Goal: Use online tool/utility: Utilize a website feature to perform a specific function

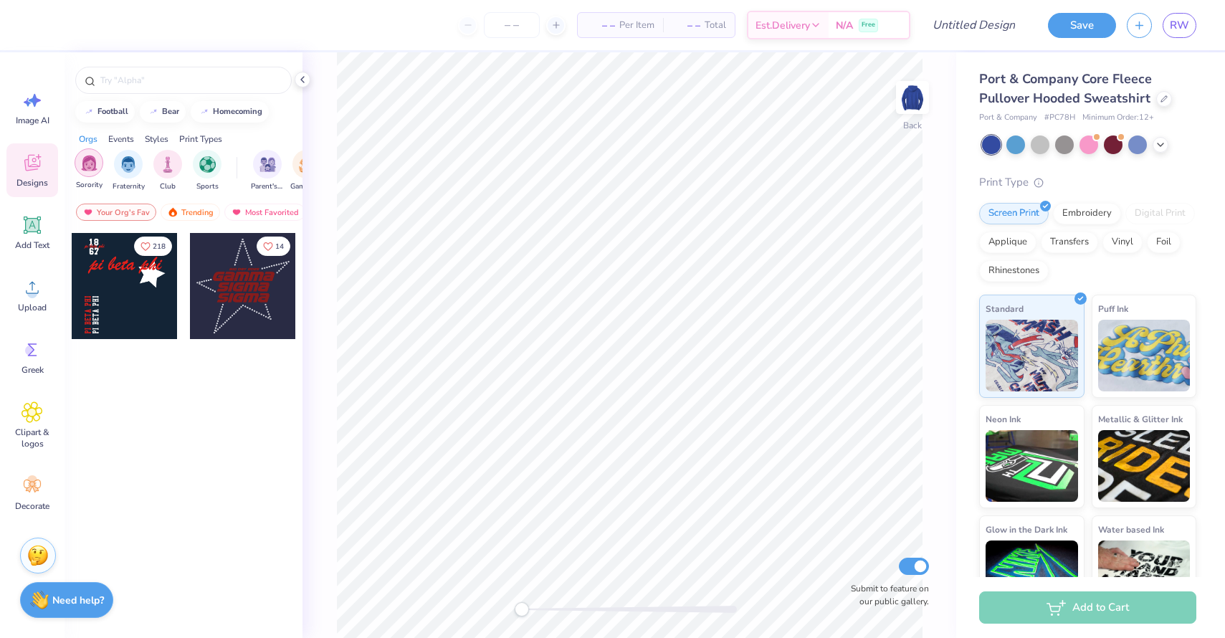
click at [92, 165] on img "filter for Sorority" at bounding box center [89, 163] width 16 height 16
click at [181, 209] on div "Trending" at bounding box center [191, 212] width 60 height 17
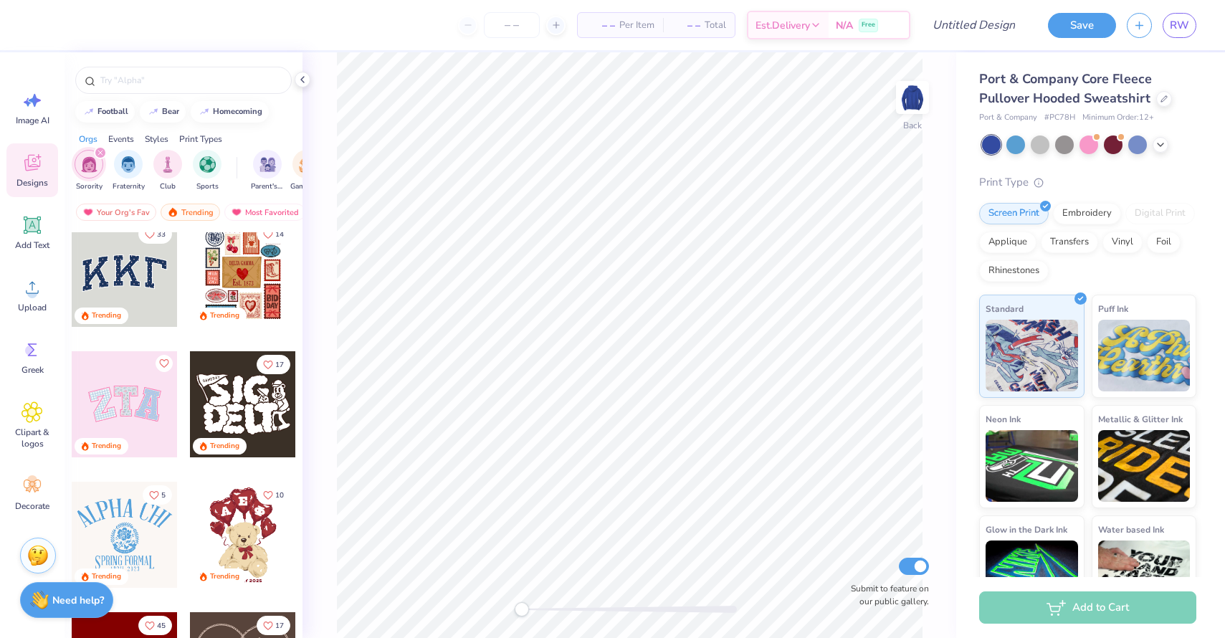
scroll to position [16, 0]
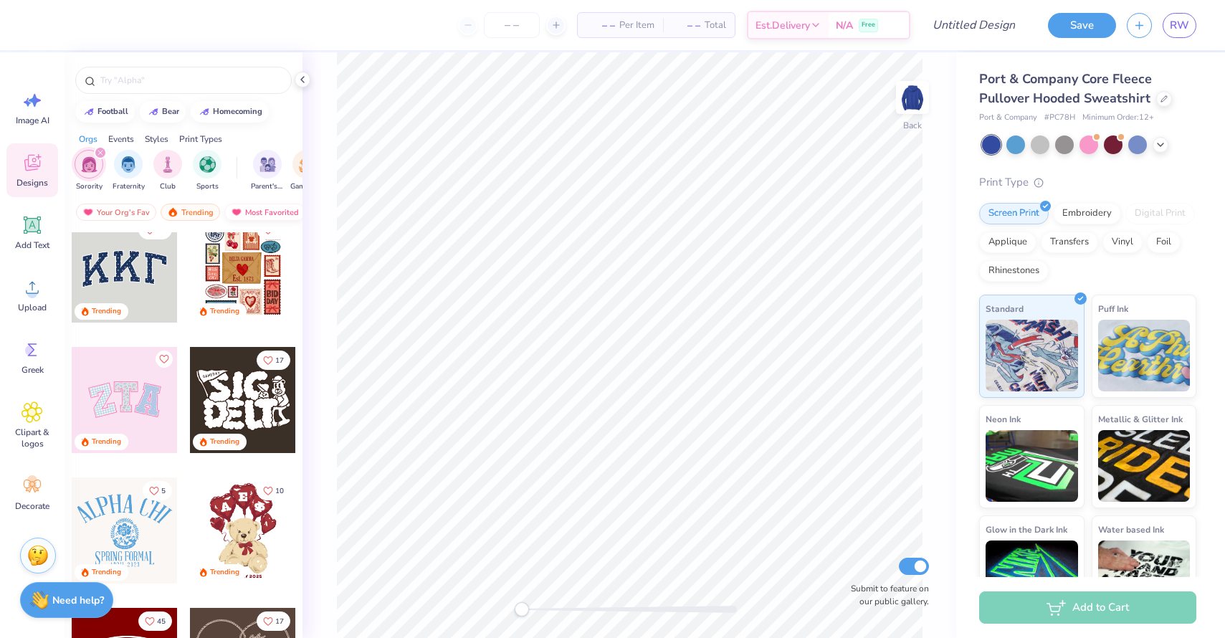
click at [250, 204] on div "Most Favorited" at bounding box center [264, 212] width 81 height 17
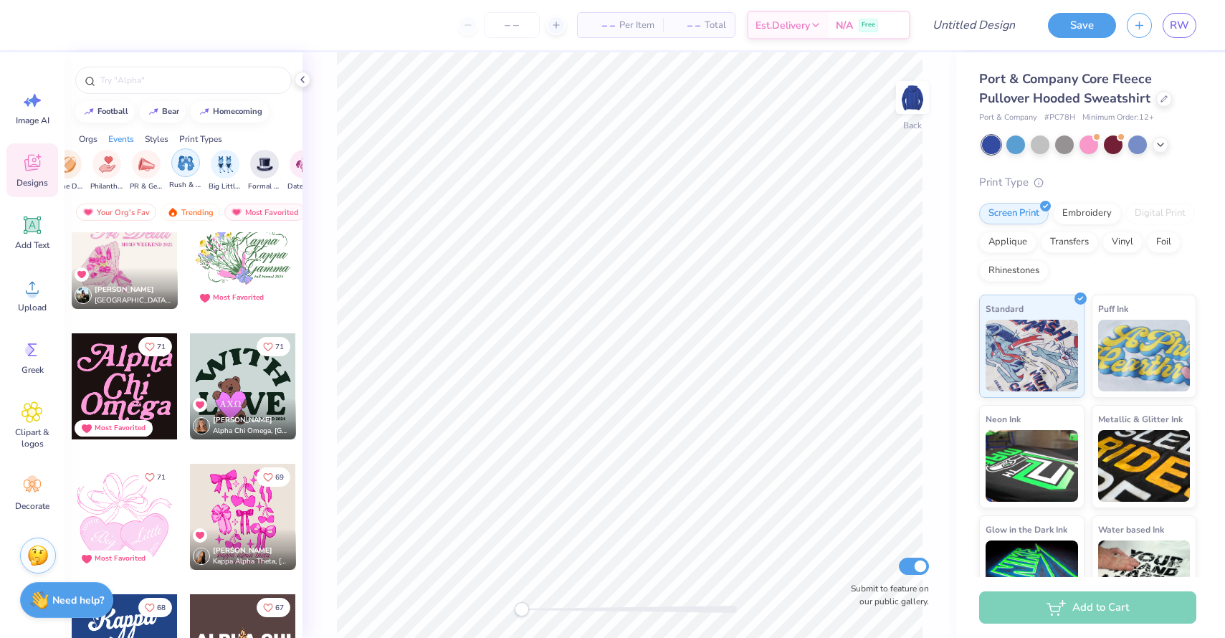
scroll to position [0, 242]
click at [99, 161] on img "filter for Philanthropy" at bounding box center [104, 163] width 16 height 16
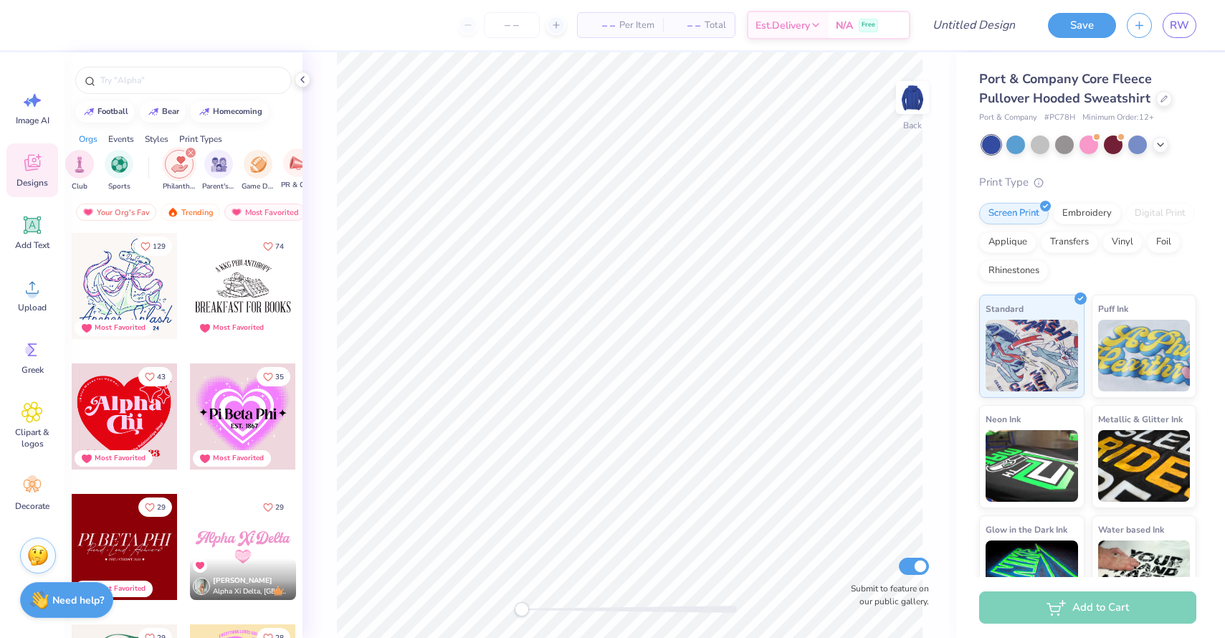
scroll to position [0, 82]
click at [195, 153] on icon "filter for Philanthropy" at bounding box center [196, 153] width 4 height 4
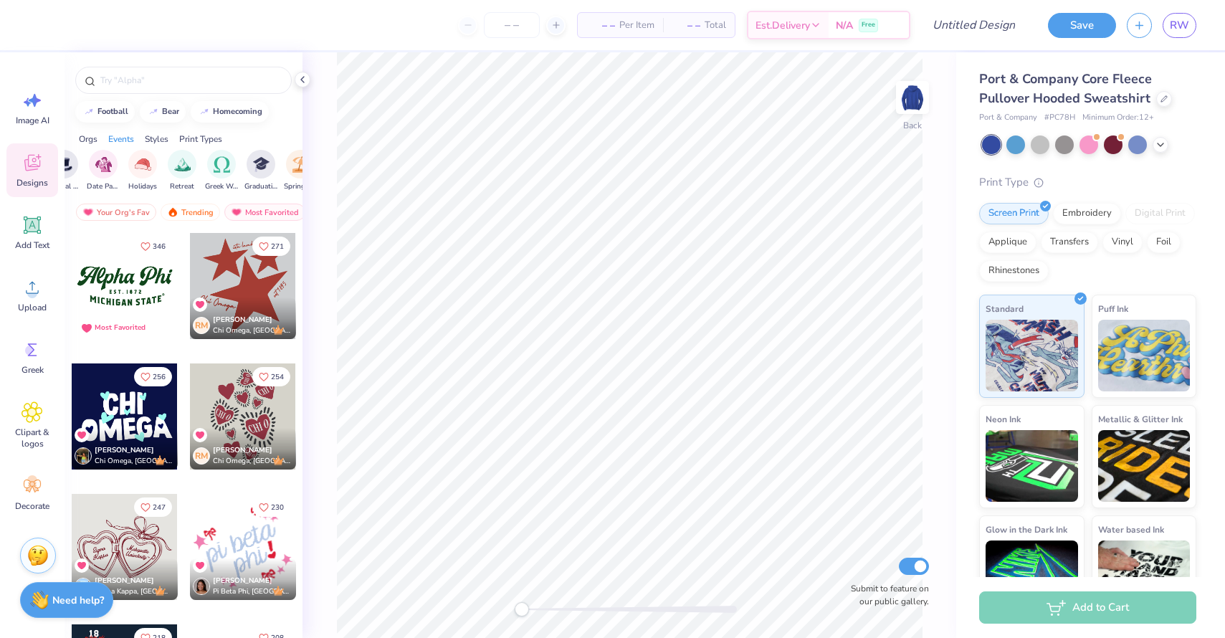
scroll to position [0, 442]
click at [221, 165] on img "filter for Greek Week" at bounding box center [220, 163] width 16 height 16
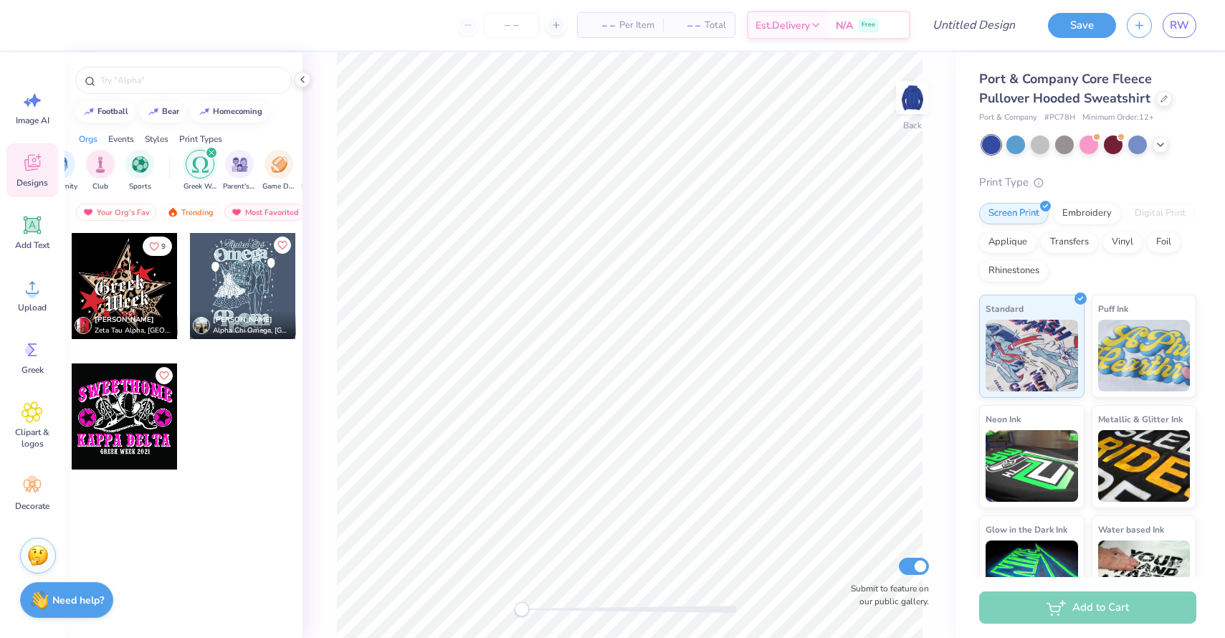
scroll to position [0, 56]
click at [220, 152] on icon "filter for Greek Week" at bounding box center [223, 153] width 6 height 6
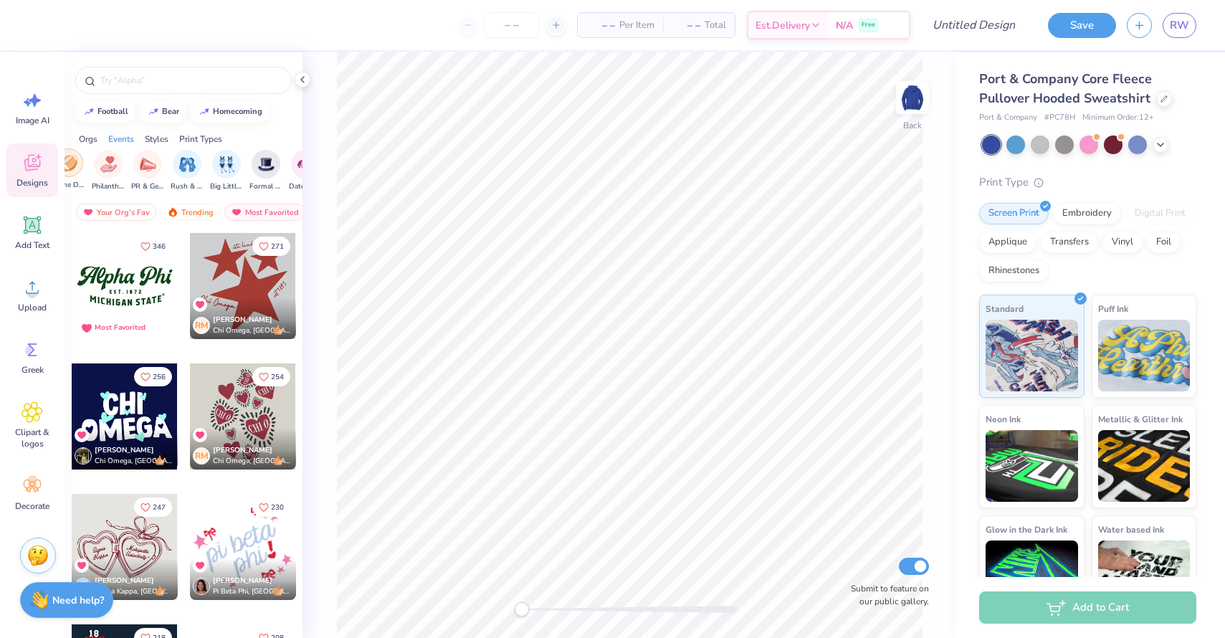
scroll to position [0, 228]
click at [163, 163] on img "filter for PR & General" at bounding box center [158, 163] width 16 height 16
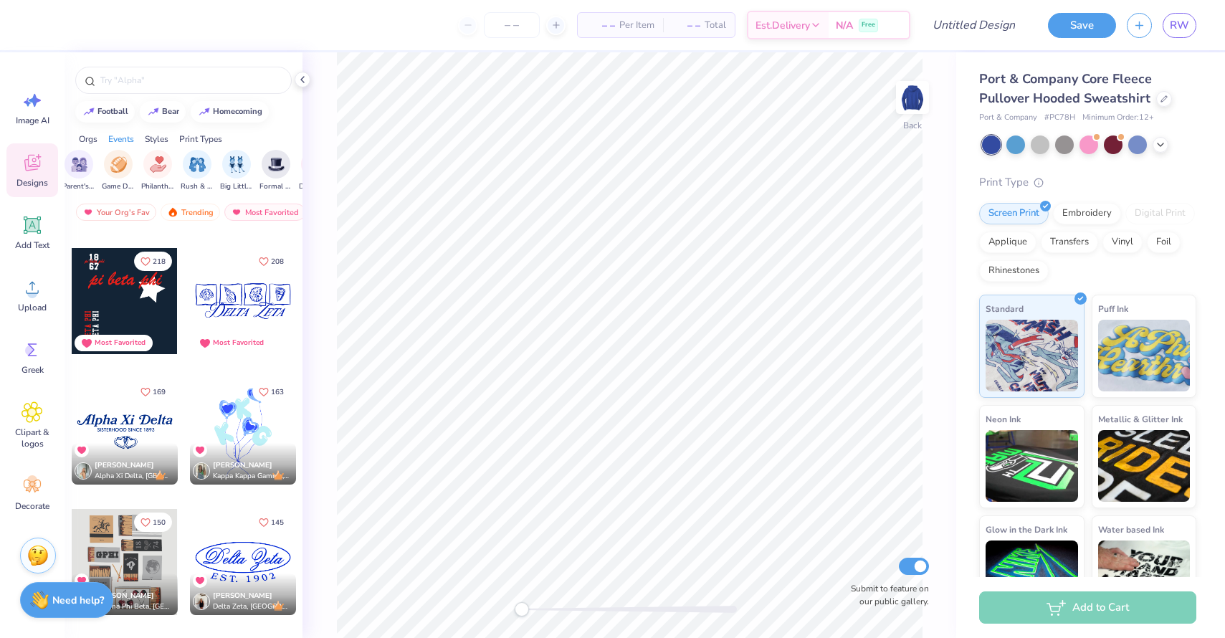
scroll to position [358, 0]
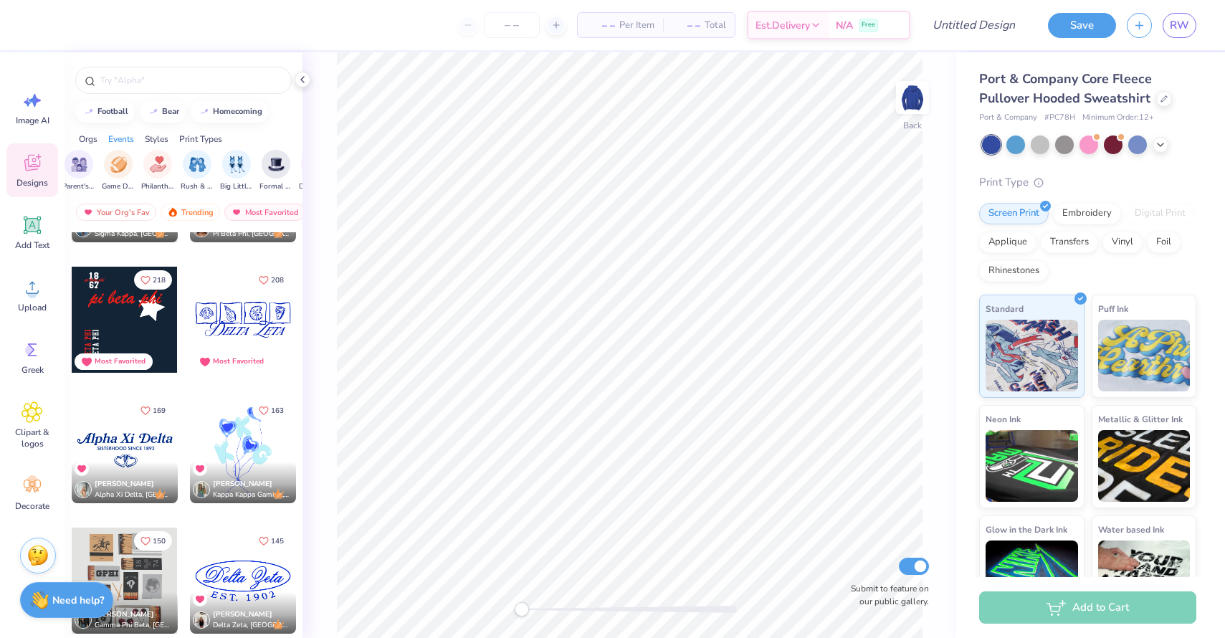
click at [130, 319] on div at bounding box center [125, 320] width 106 height 106
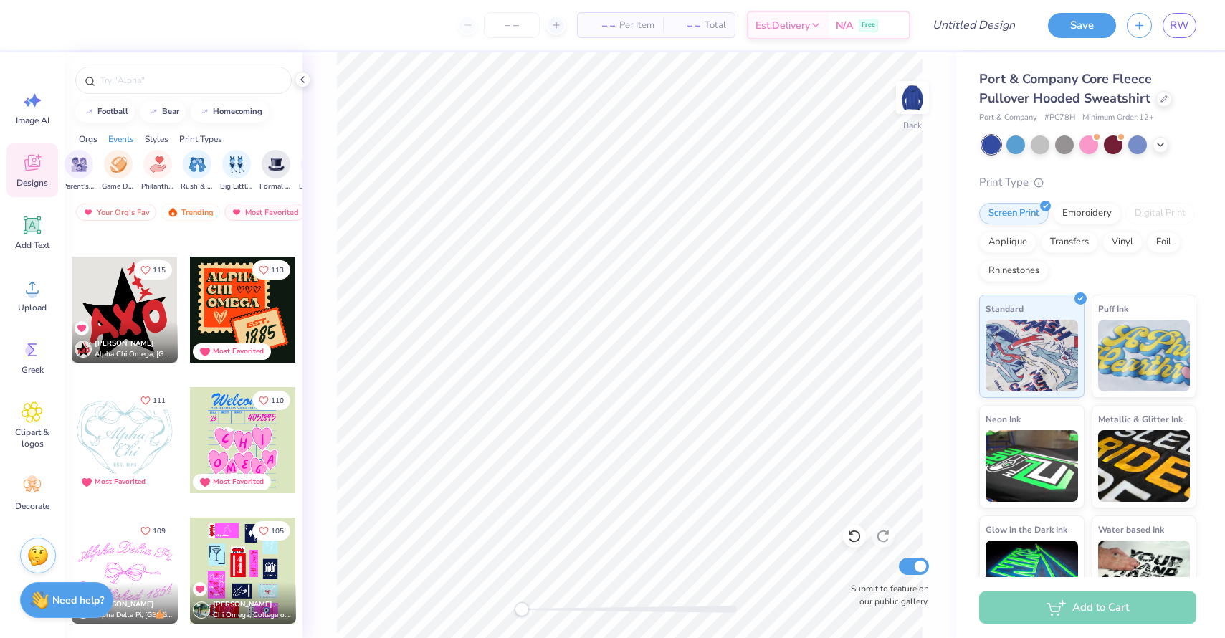
scroll to position [1027, 0]
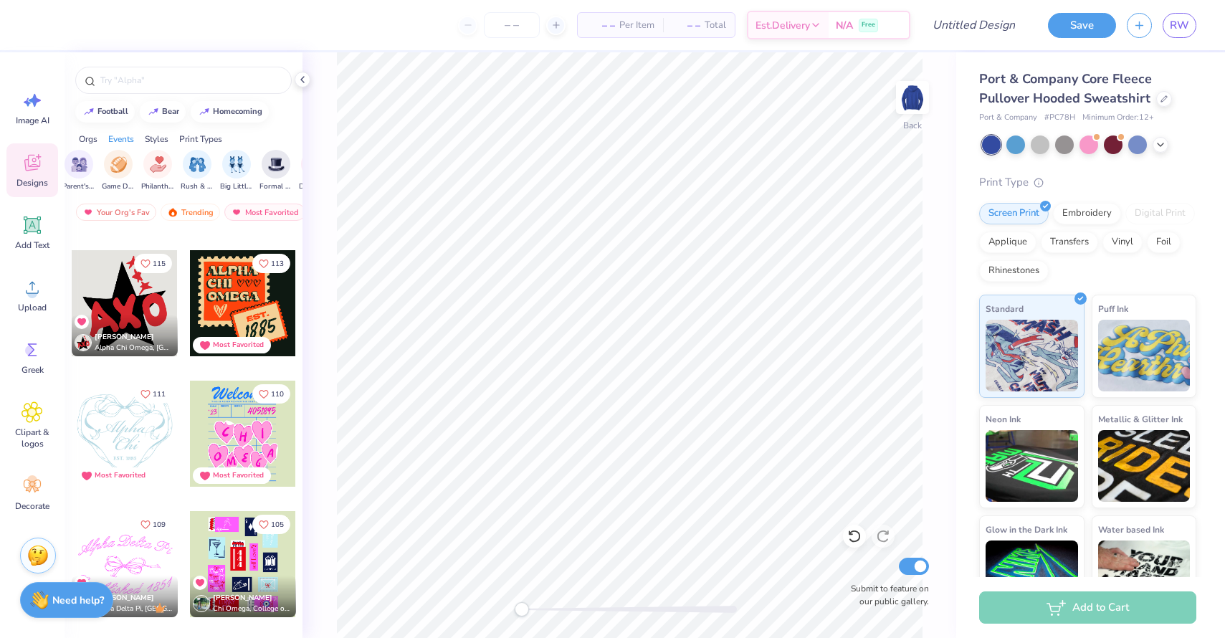
click at [223, 276] on div at bounding box center [243, 303] width 106 height 106
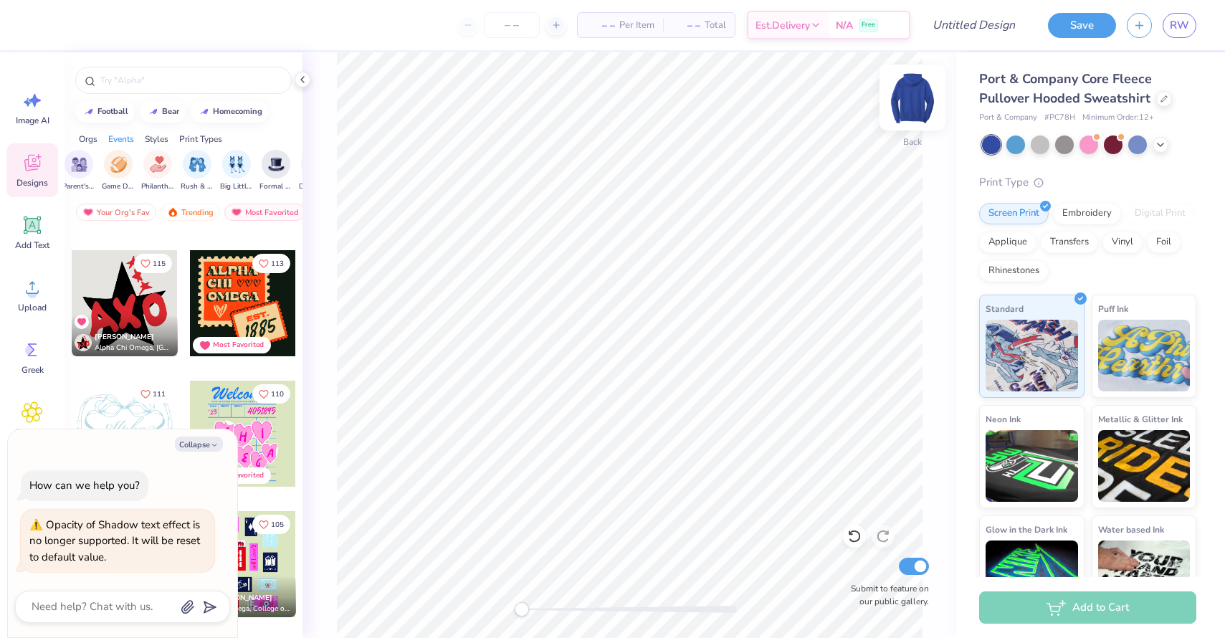
click at [914, 96] on img at bounding box center [912, 97] width 57 height 57
click at [242, 303] on div at bounding box center [243, 303] width 106 height 106
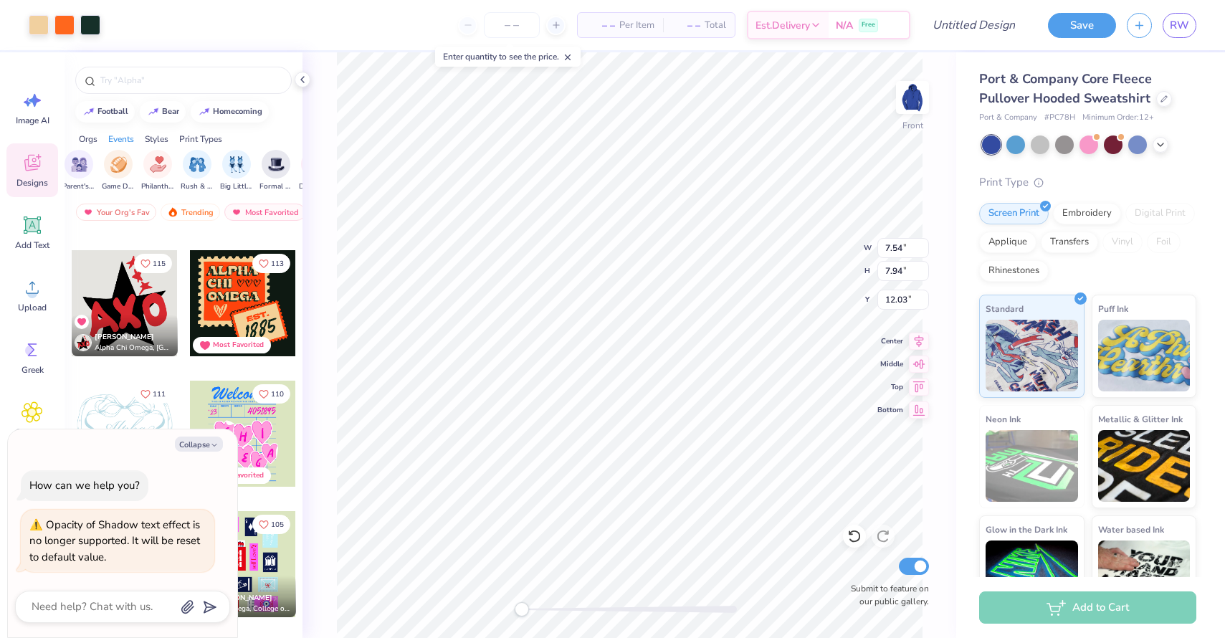
type textarea "x"
type input "8.89"
click at [70, 25] on div at bounding box center [64, 24] width 20 height 20
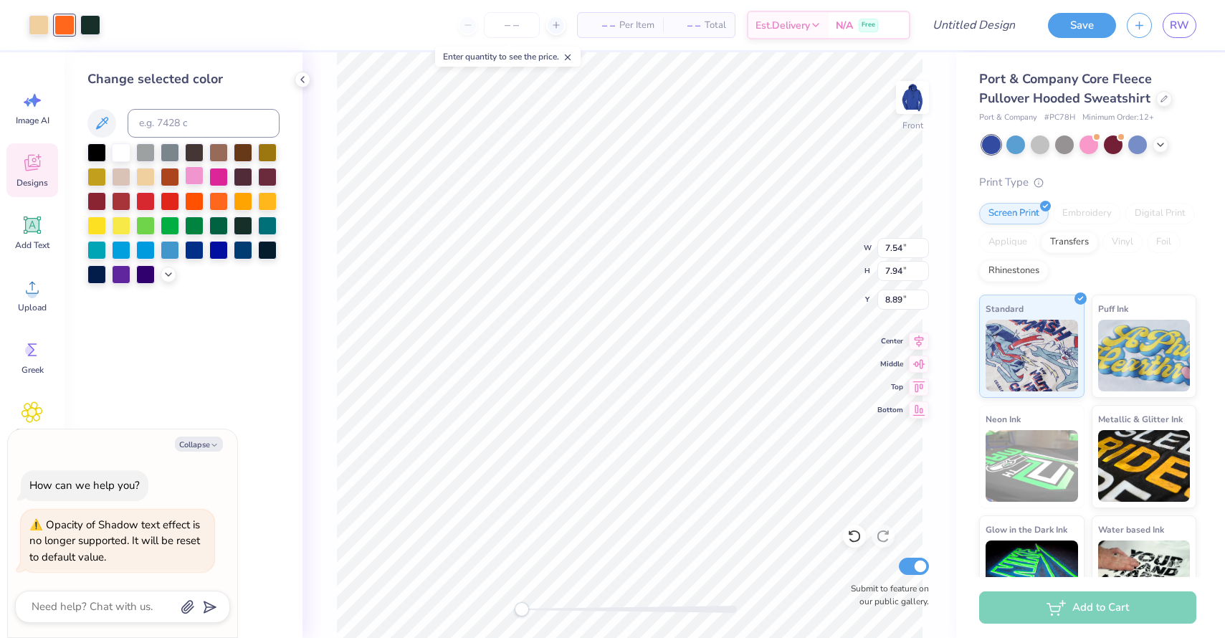
click at [198, 179] on div at bounding box center [194, 175] width 19 height 19
click at [38, 22] on div at bounding box center [39, 24] width 20 height 20
click at [221, 178] on div at bounding box center [218, 175] width 19 height 19
type textarea "x"
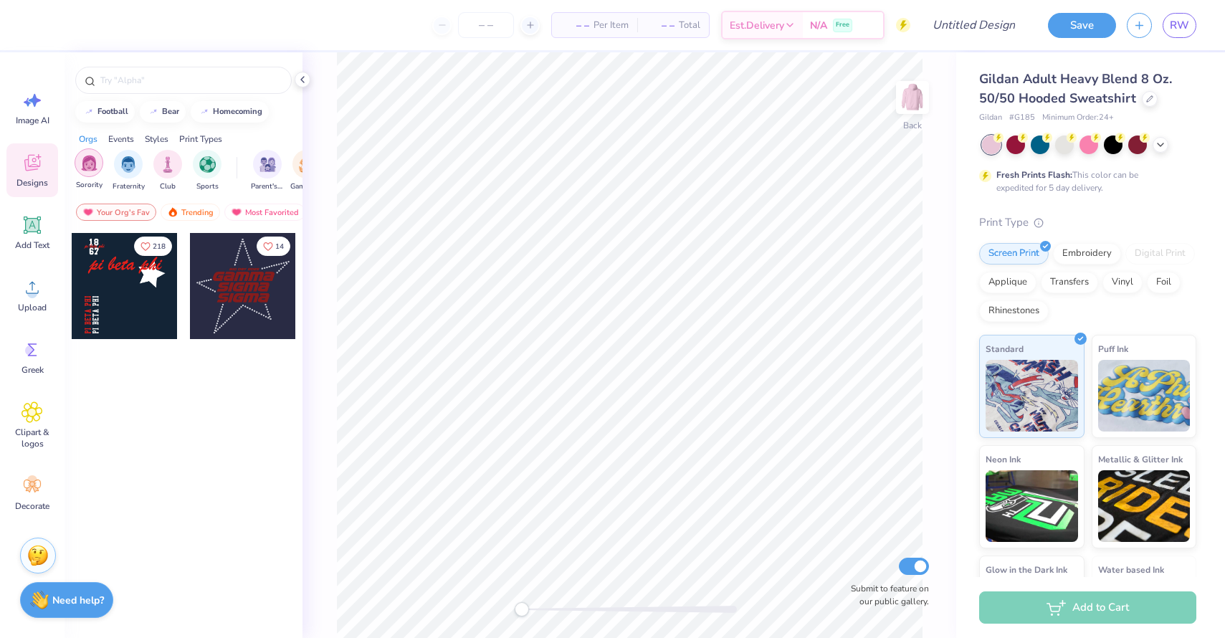
click at [90, 165] on img "filter for Sorority" at bounding box center [89, 163] width 16 height 16
click at [185, 209] on div "Trending" at bounding box center [191, 212] width 60 height 17
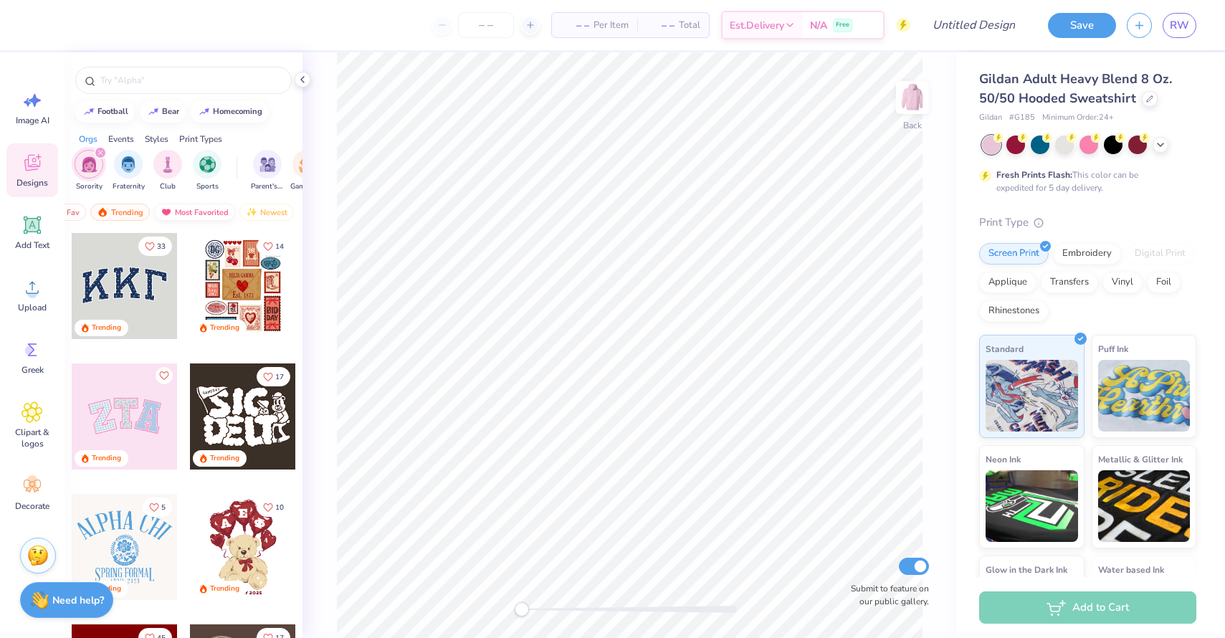
scroll to position [0, 83]
click at [265, 208] on div "Newest" at bounding box center [254, 212] width 54 height 17
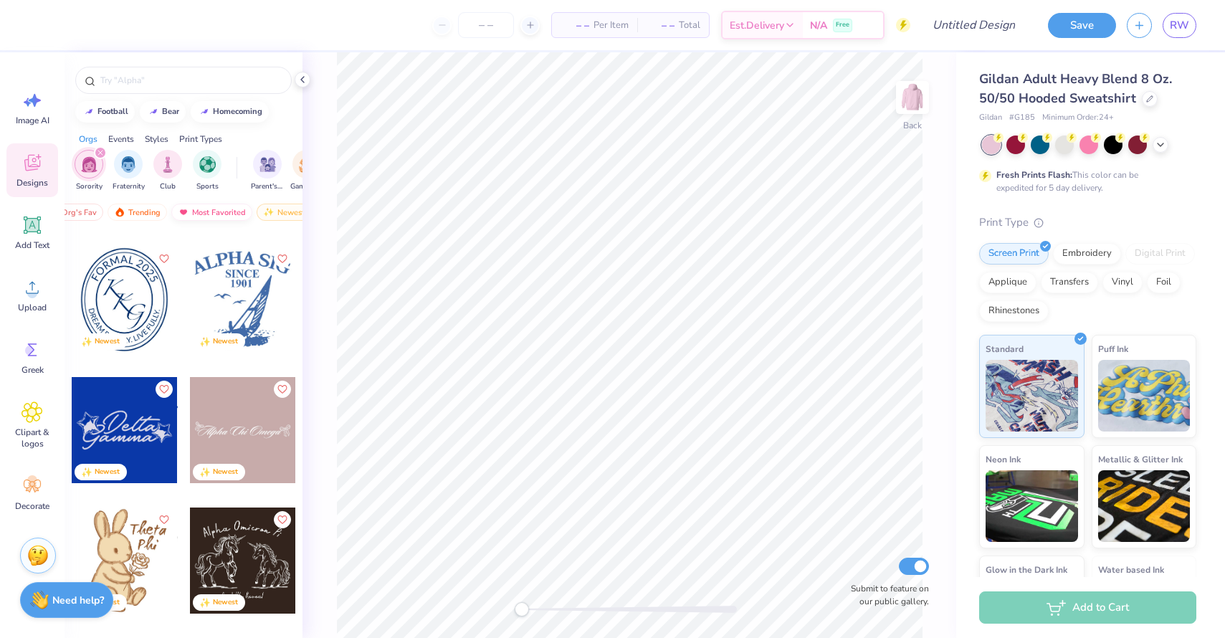
scroll to position [0, 0]
click at [267, 215] on div "Most Favorited" at bounding box center [264, 212] width 81 height 17
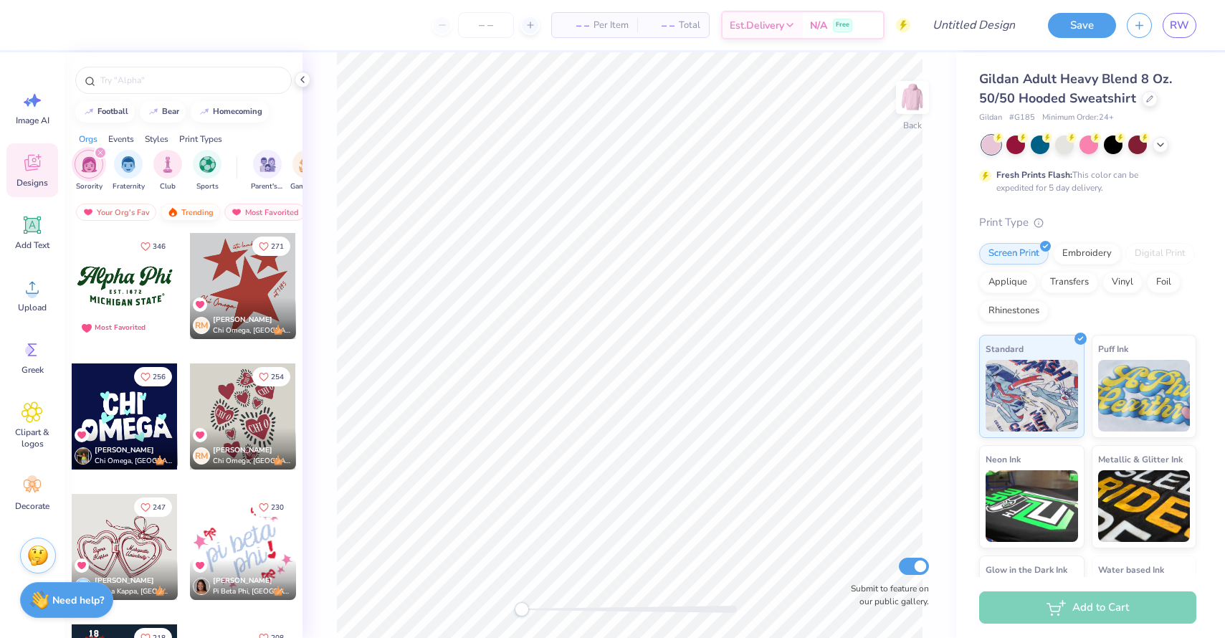
click at [191, 212] on div "Trending" at bounding box center [191, 212] width 60 height 17
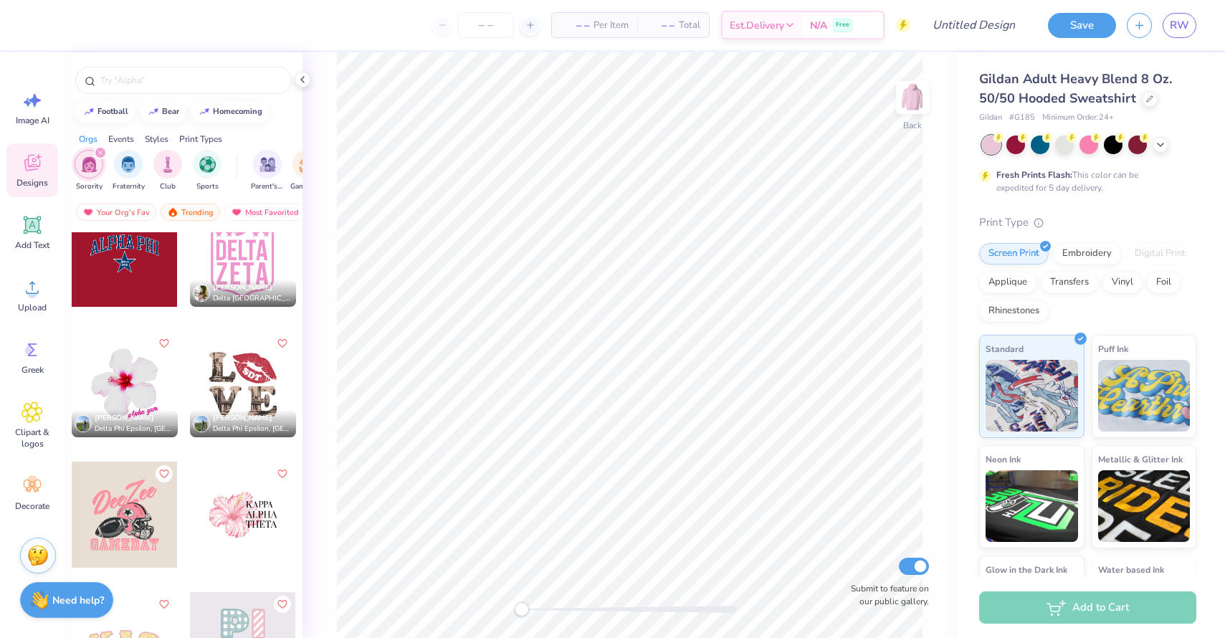
scroll to position [5597, 0]
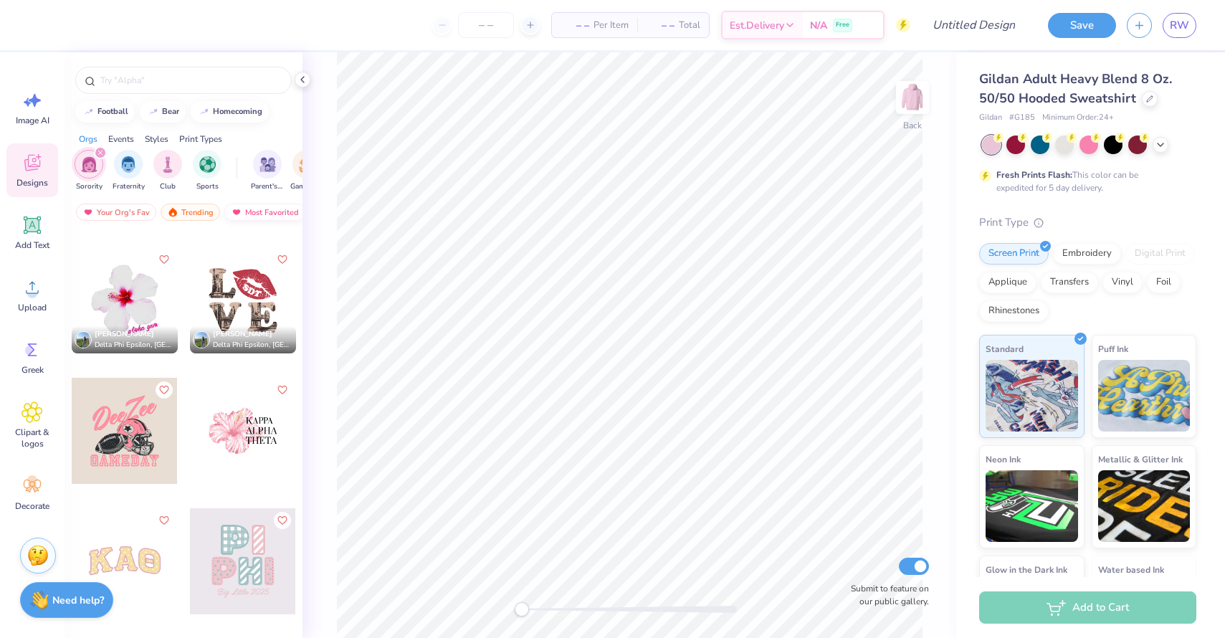
click at [267, 210] on div "Most Favorited" at bounding box center [264, 212] width 81 height 17
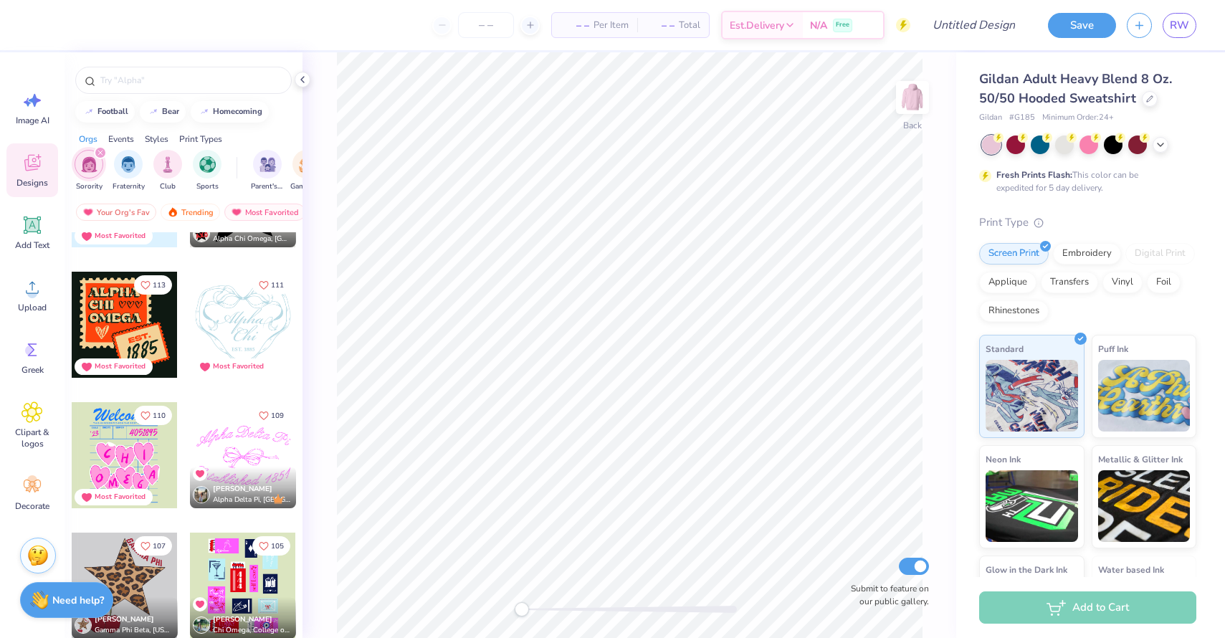
scroll to position [1268, 0]
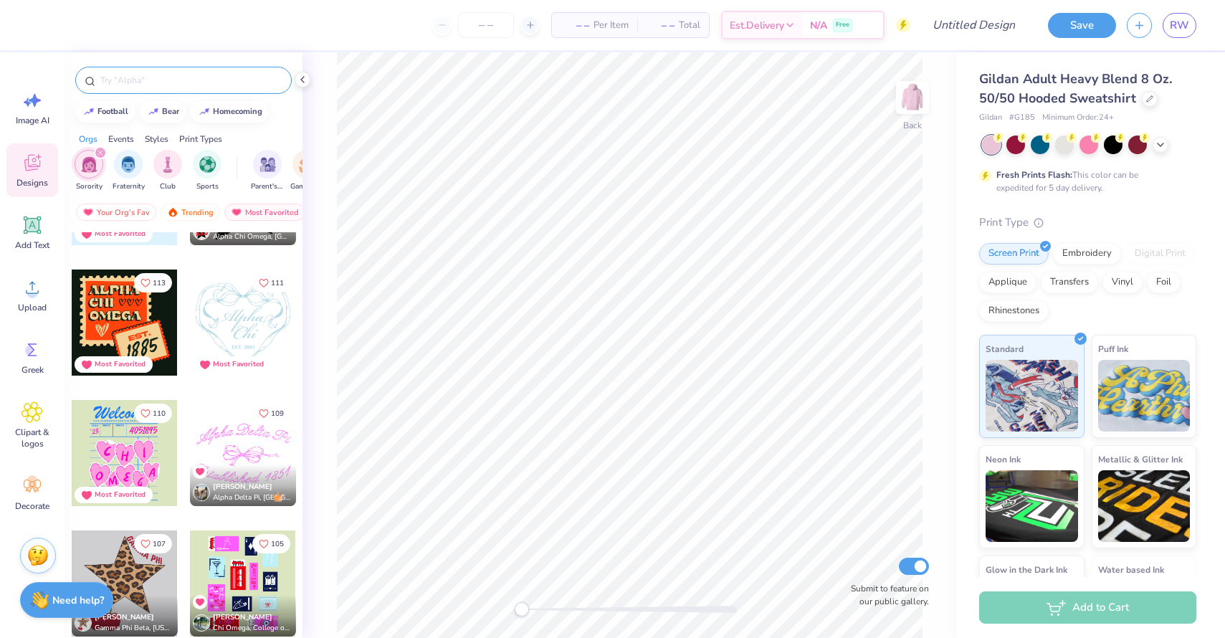
click at [141, 79] on input "text" at bounding box center [191, 80] width 184 height 14
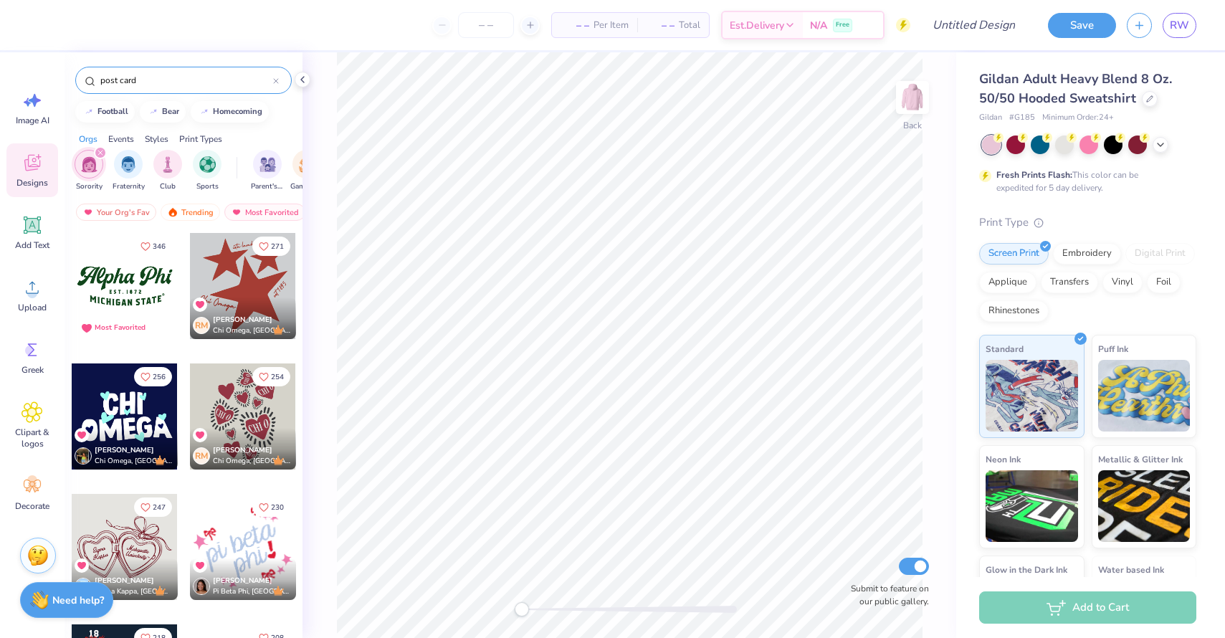
type input "post card"
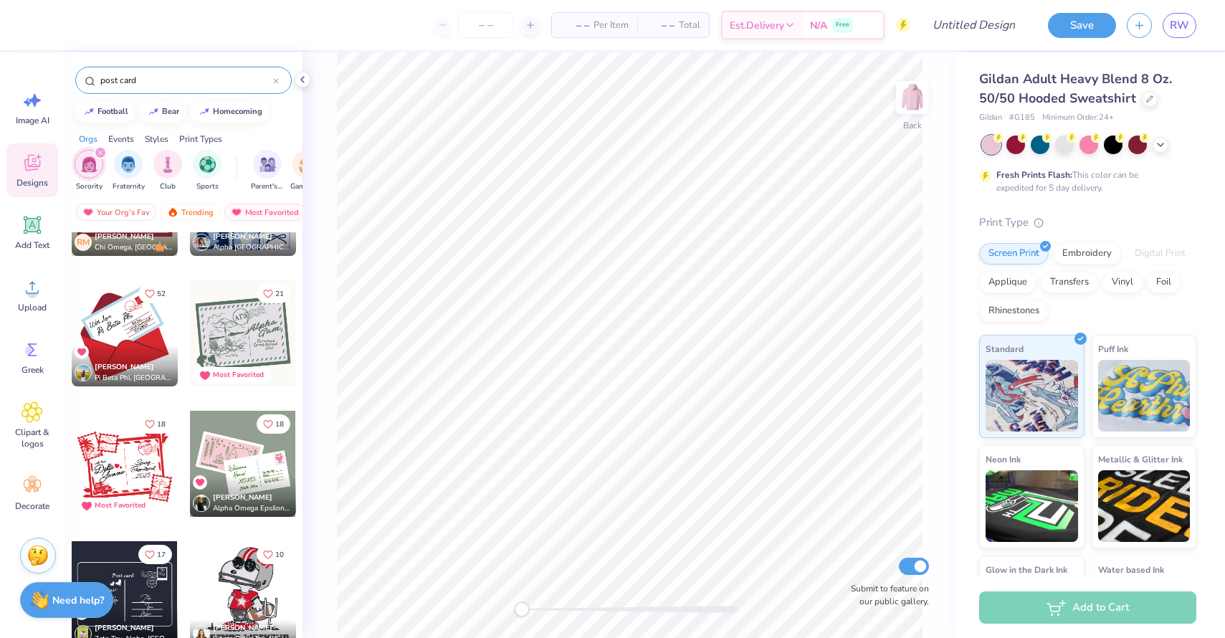
scroll to position [0, 0]
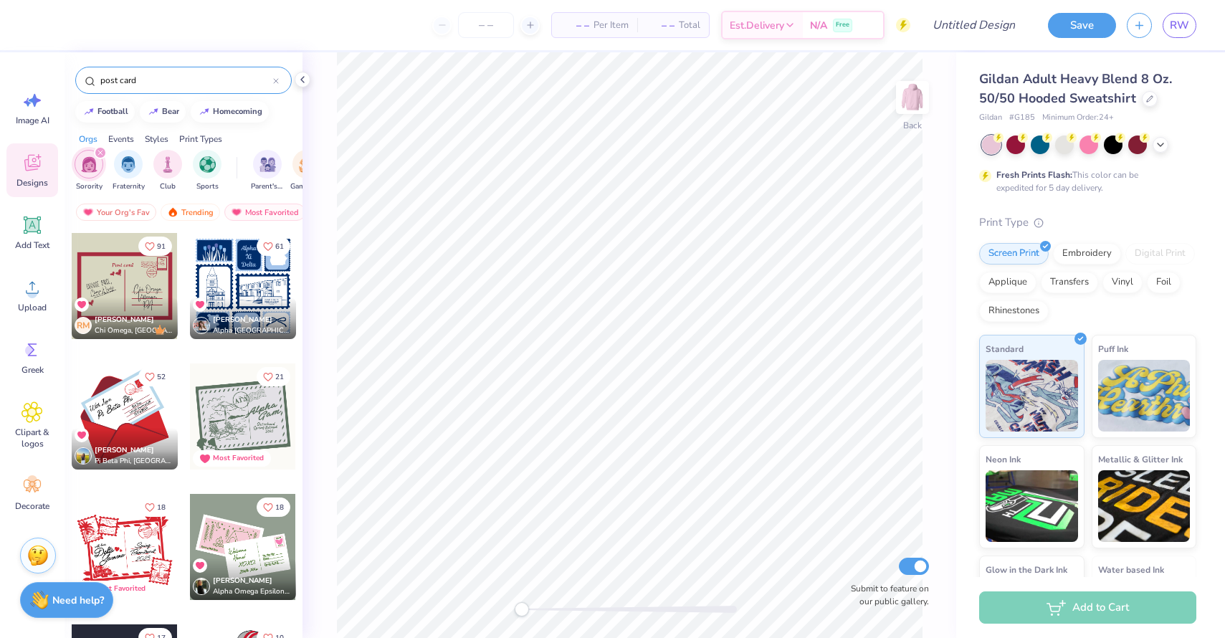
click at [221, 418] on div at bounding box center [243, 416] width 106 height 106
click at [119, 313] on div "[PERSON_NAME] [PERSON_NAME] Omega, [GEOGRAPHIC_DATA]" at bounding box center [125, 319] width 106 height 42
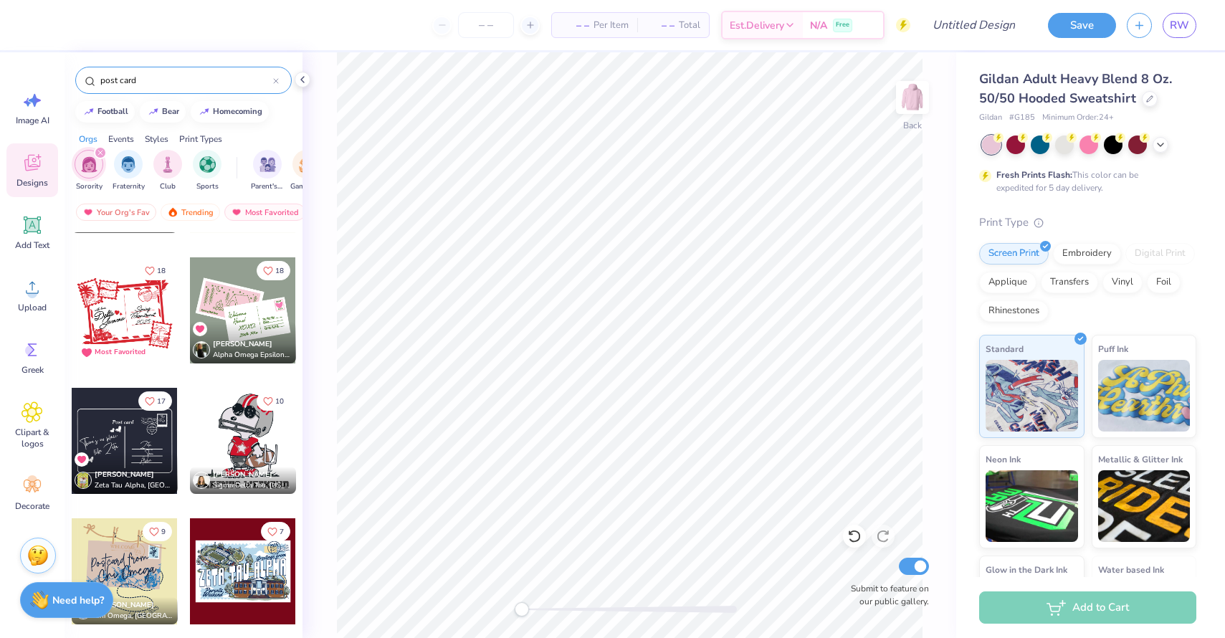
scroll to position [238, 0]
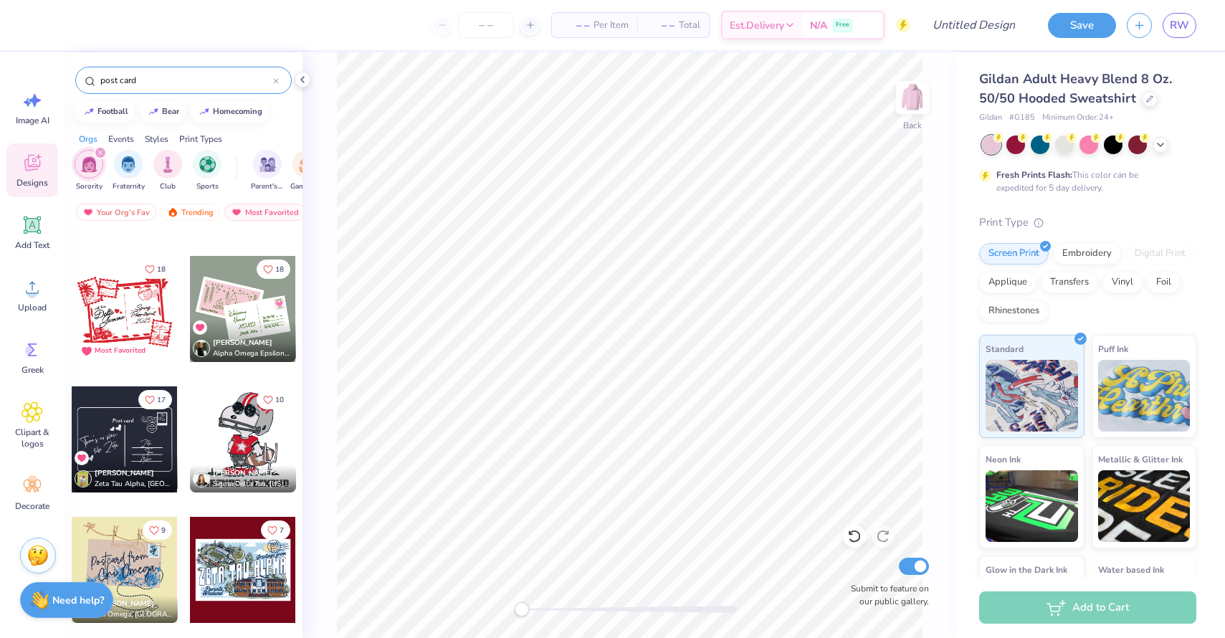
click at [152, 417] on div at bounding box center [125, 439] width 106 height 106
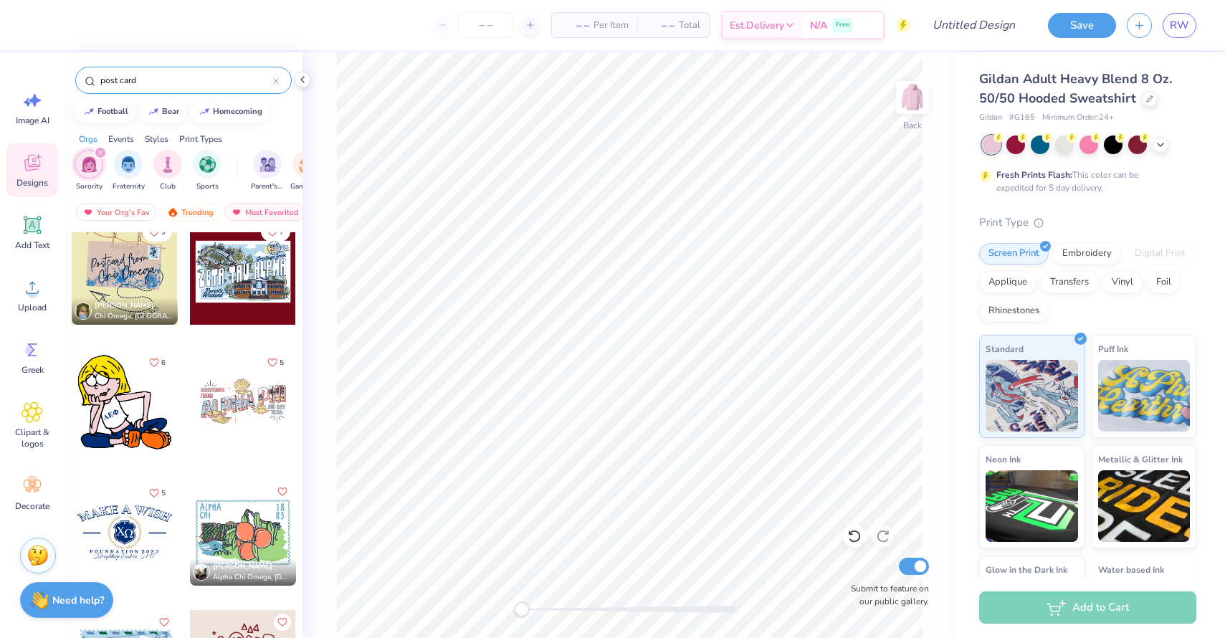
scroll to position [544, 0]
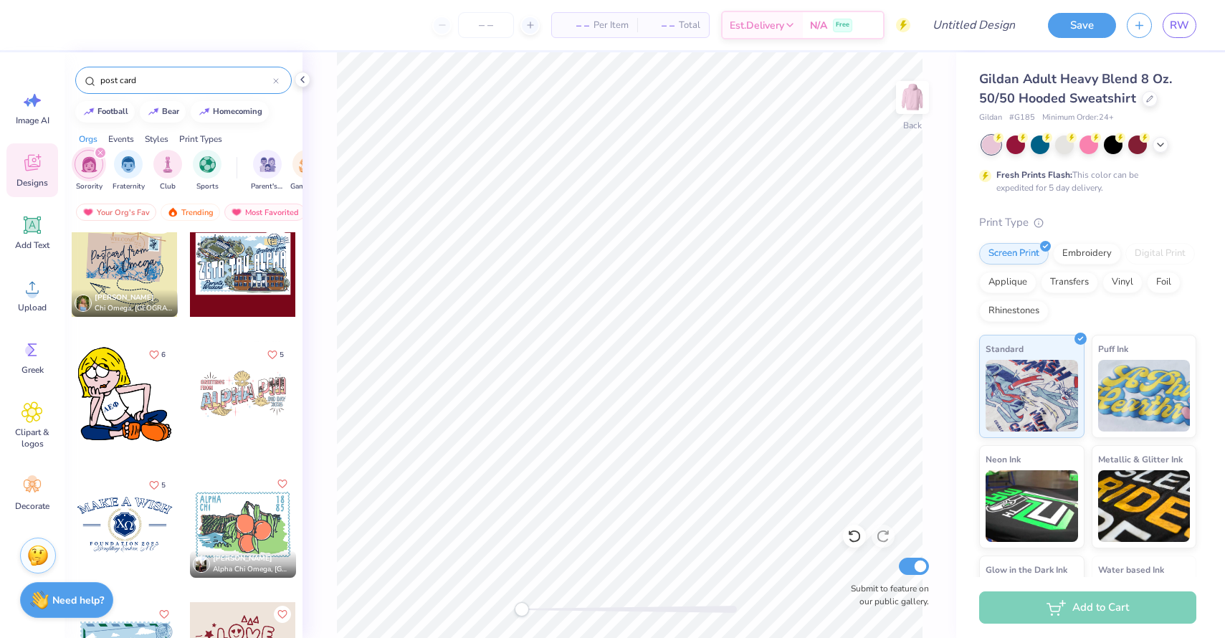
click at [141, 402] on div at bounding box center [125, 394] width 106 height 106
click at [136, 391] on div at bounding box center [125, 394] width 106 height 106
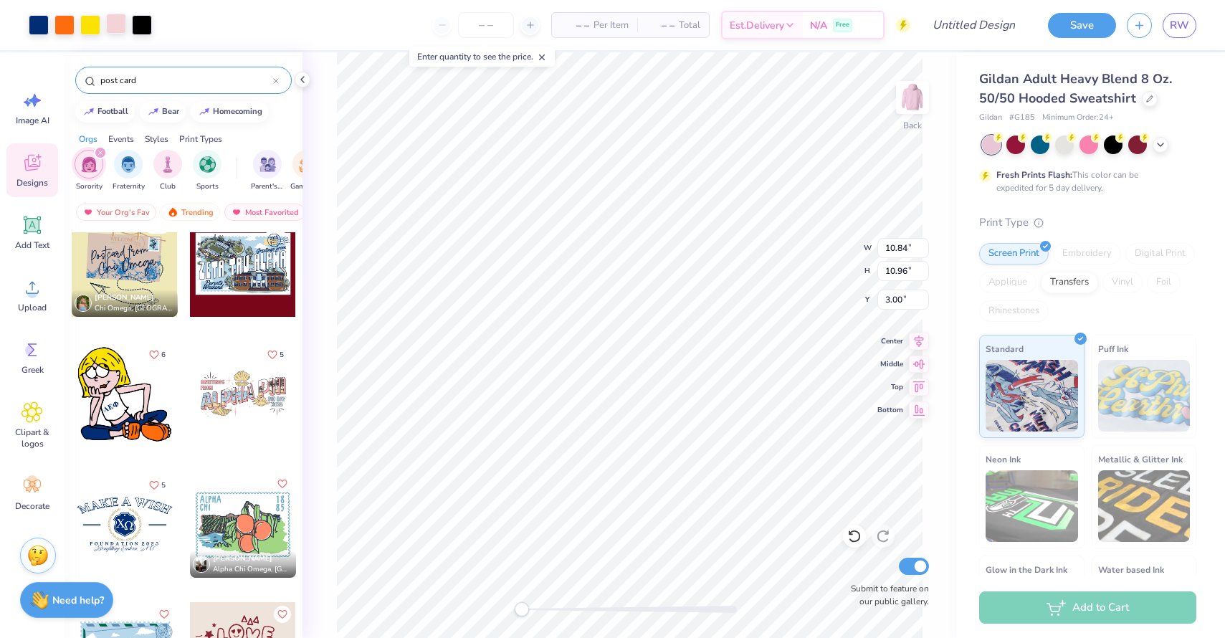
click at [113, 20] on div at bounding box center [116, 24] width 20 height 20
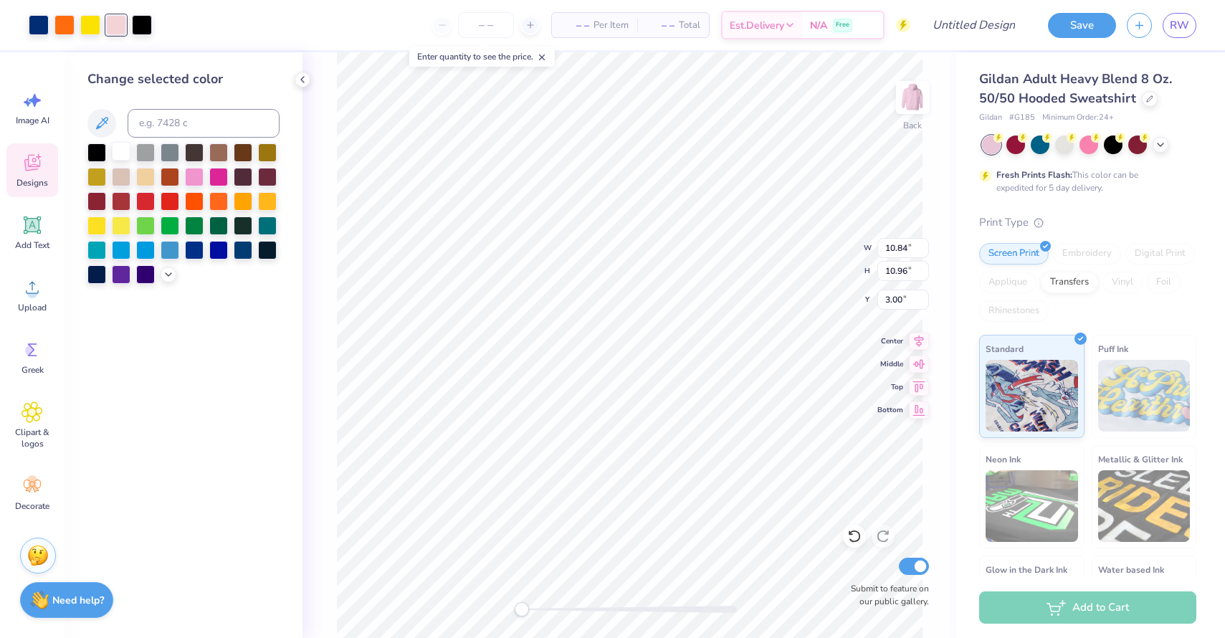
click at [123, 149] on div at bounding box center [121, 151] width 19 height 19
click at [146, 180] on div at bounding box center [145, 175] width 19 height 19
click at [91, 24] on div at bounding box center [90, 24] width 20 height 20
click at [194, 176] on div at bounding box center [194, 175] width 19 height 19
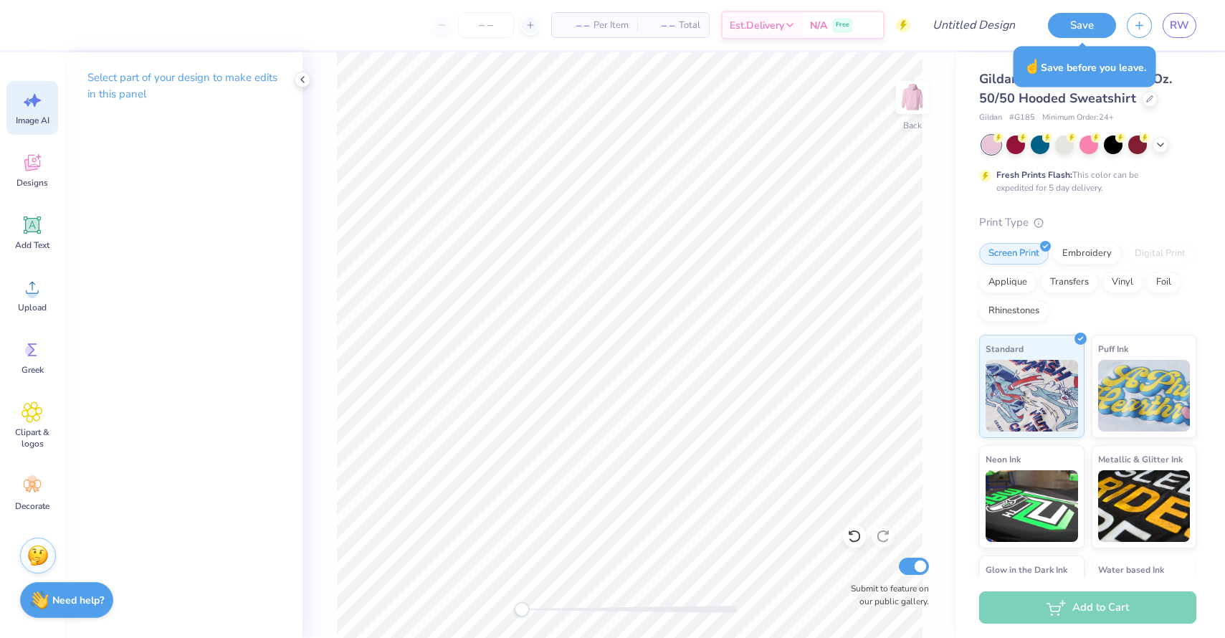
click at [33, 121] on span "Image AI" at bounding box center [33, 120] width 34 height 11
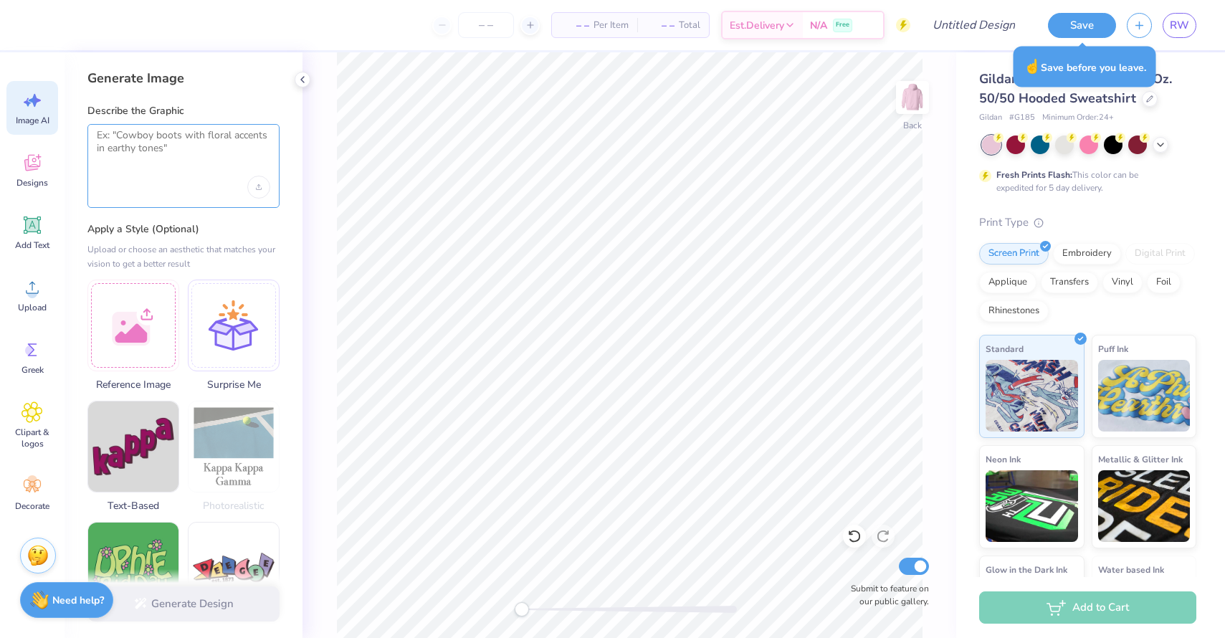
click at [141, 146] on textarea at bounding box center [184, 147] width 174 height 36
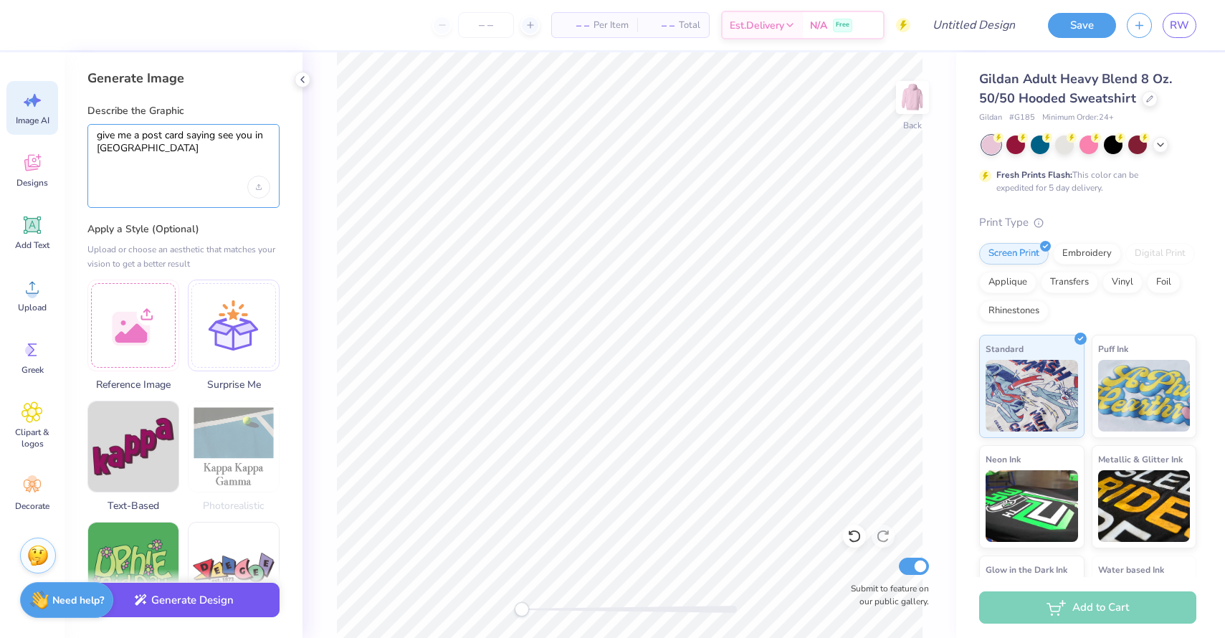
type textarea "give me a post card saying see you in [GEOGRAPHIC_DATA]"
click at [190, 598] on button "Generate Design" at bounding box center [183, 600] width 192 height 35
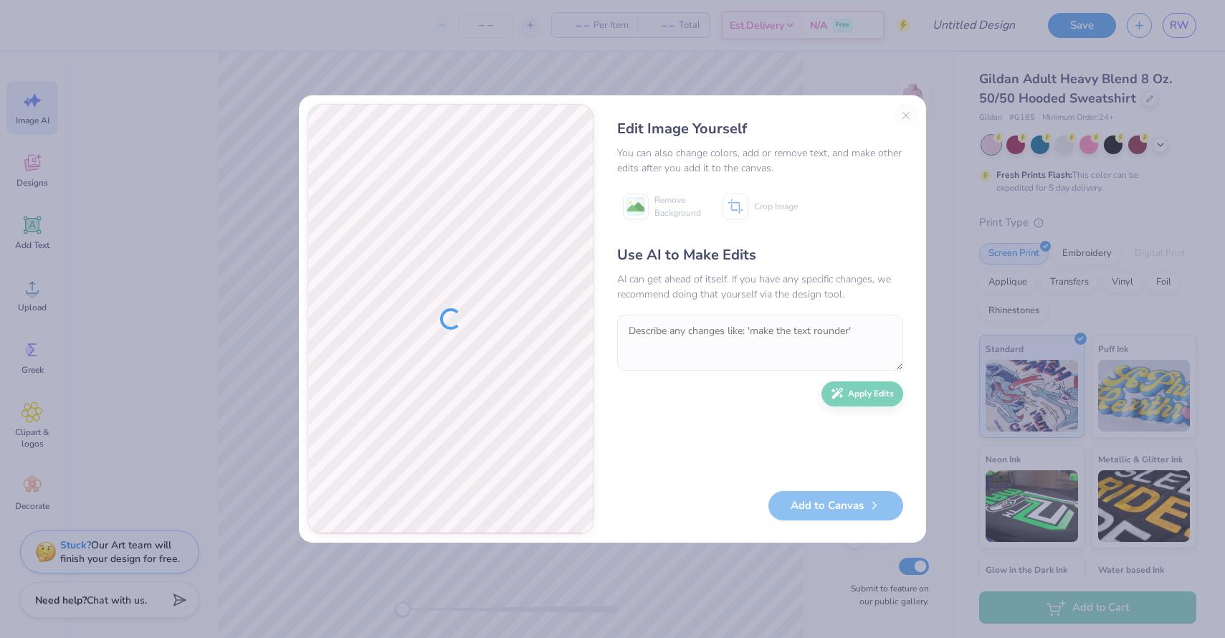
click at [910, 111] on div "Edit Image Yourself You can also change colors, add or remove text, and make ot…" at bounding box center [760, 319] width 315 height 430
click at [905, 115] on div "Edit Image Yourself You can also change colors, add or remove text, and make ot…" at bounding box center [760, 319] width 315 height 430
click at [905, 115] on button "Close" at bounding box center [906, 115] width 23 height 23
